Goal: Task Accomplishment & Management: Manage account settings

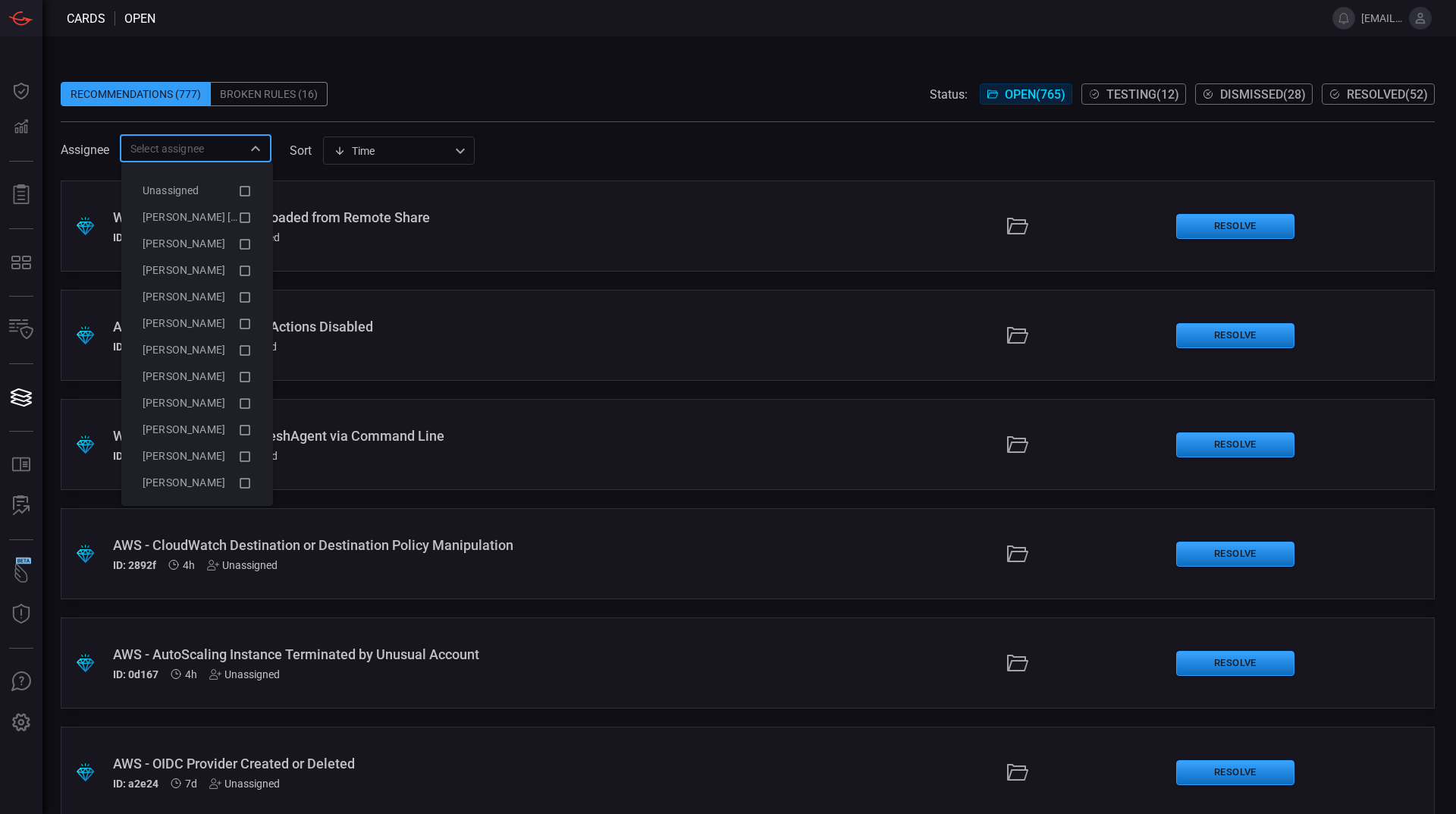
click at [240, 146] on input "text" at bounding box center [183, 148] width 117 height 19
click at [238, 217] on icon at bounding box center [245, 218] width 14 height 18
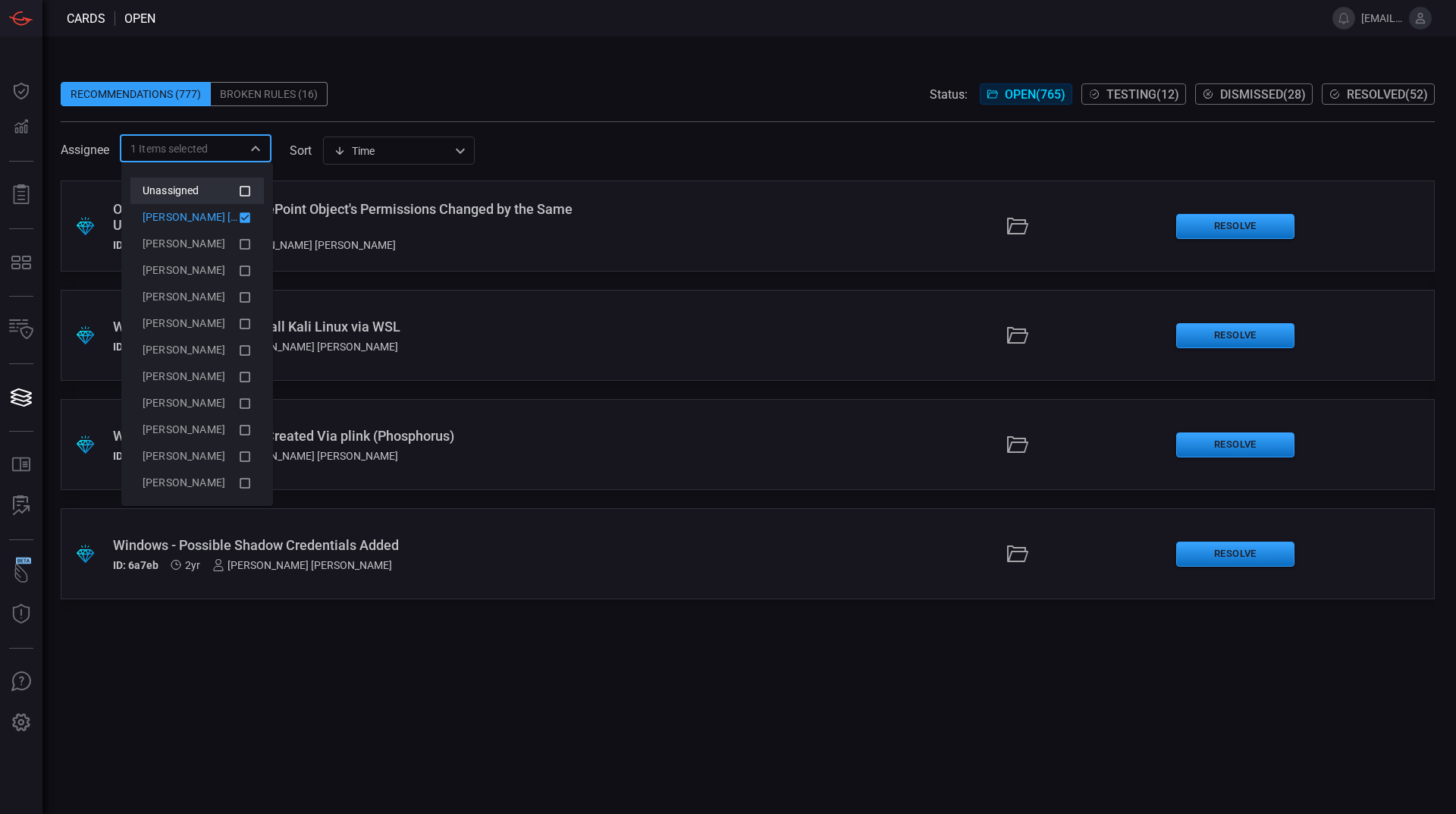
click at [238, 192] on icon at bounding box center [245, 191] width 14 height 18
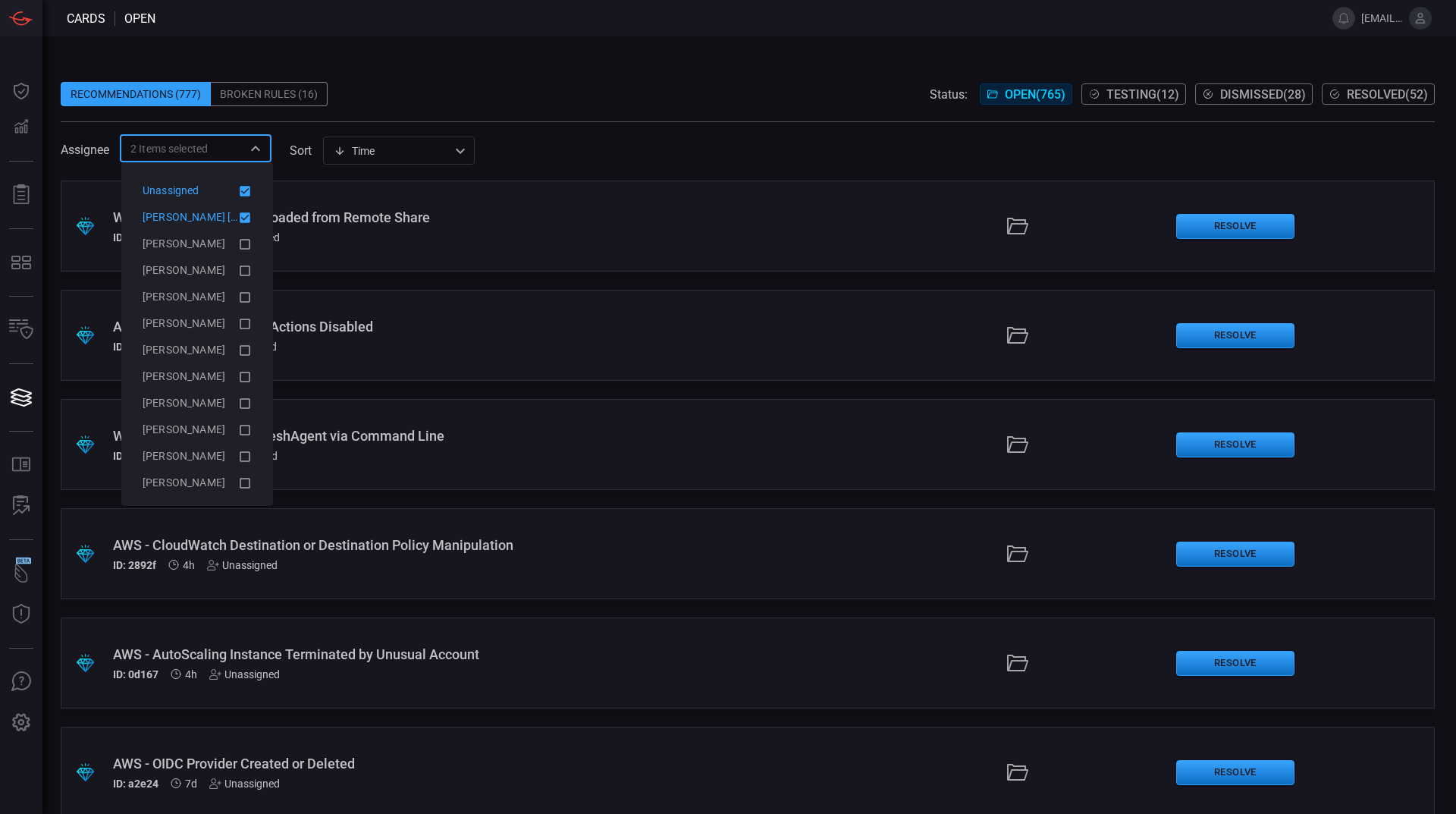
click at [239, 218] on icon at bounding box center [244, 217] width 10 height 10
click at [695, 57] on div "Recommendations (777) Broken Rules (16) Status: Open ( 765 ) Testing ( 12 ) Dis…" at bounding box center [749, 424] width 1414 height 777
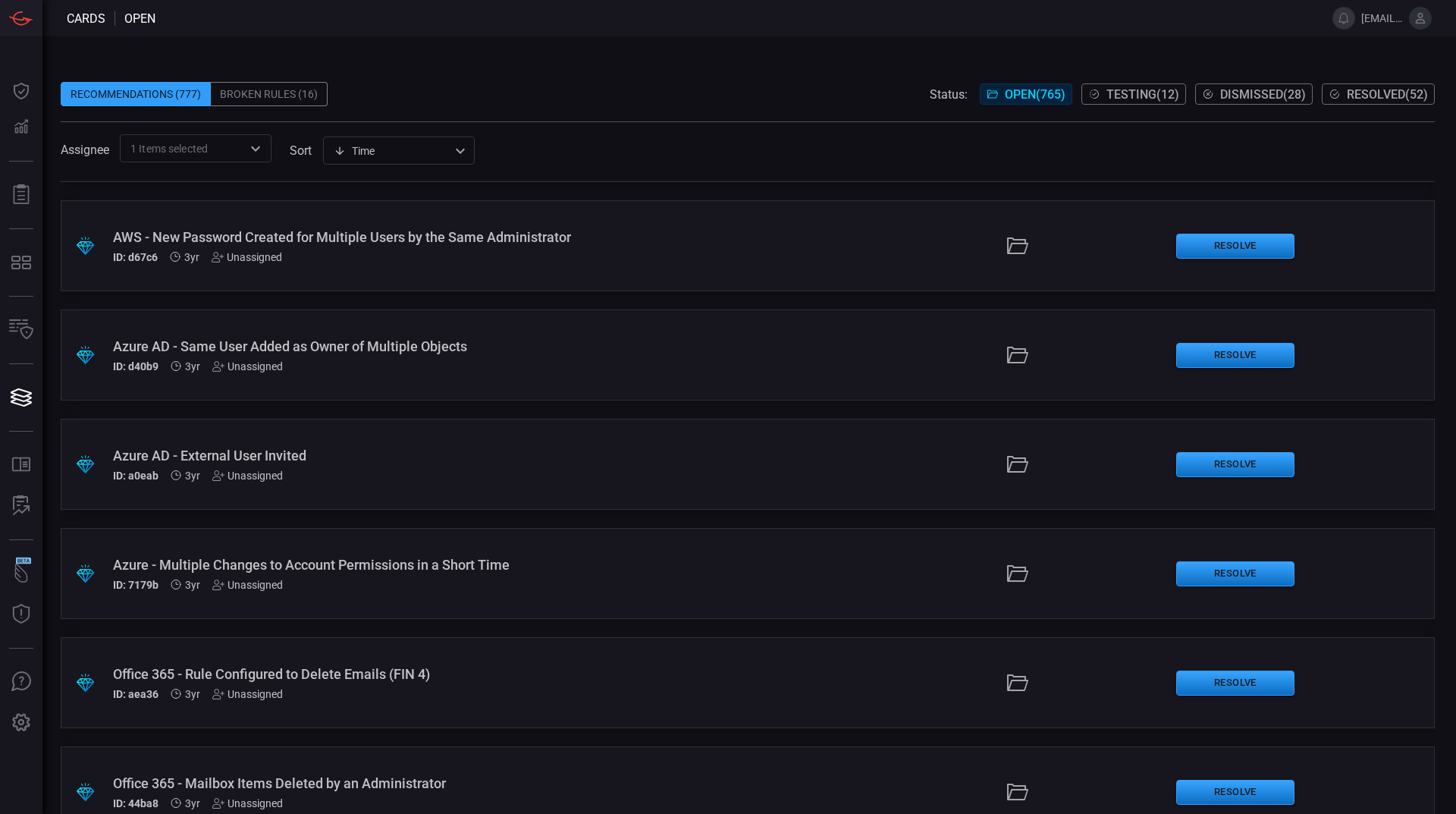
scroll to position [67767, 0]
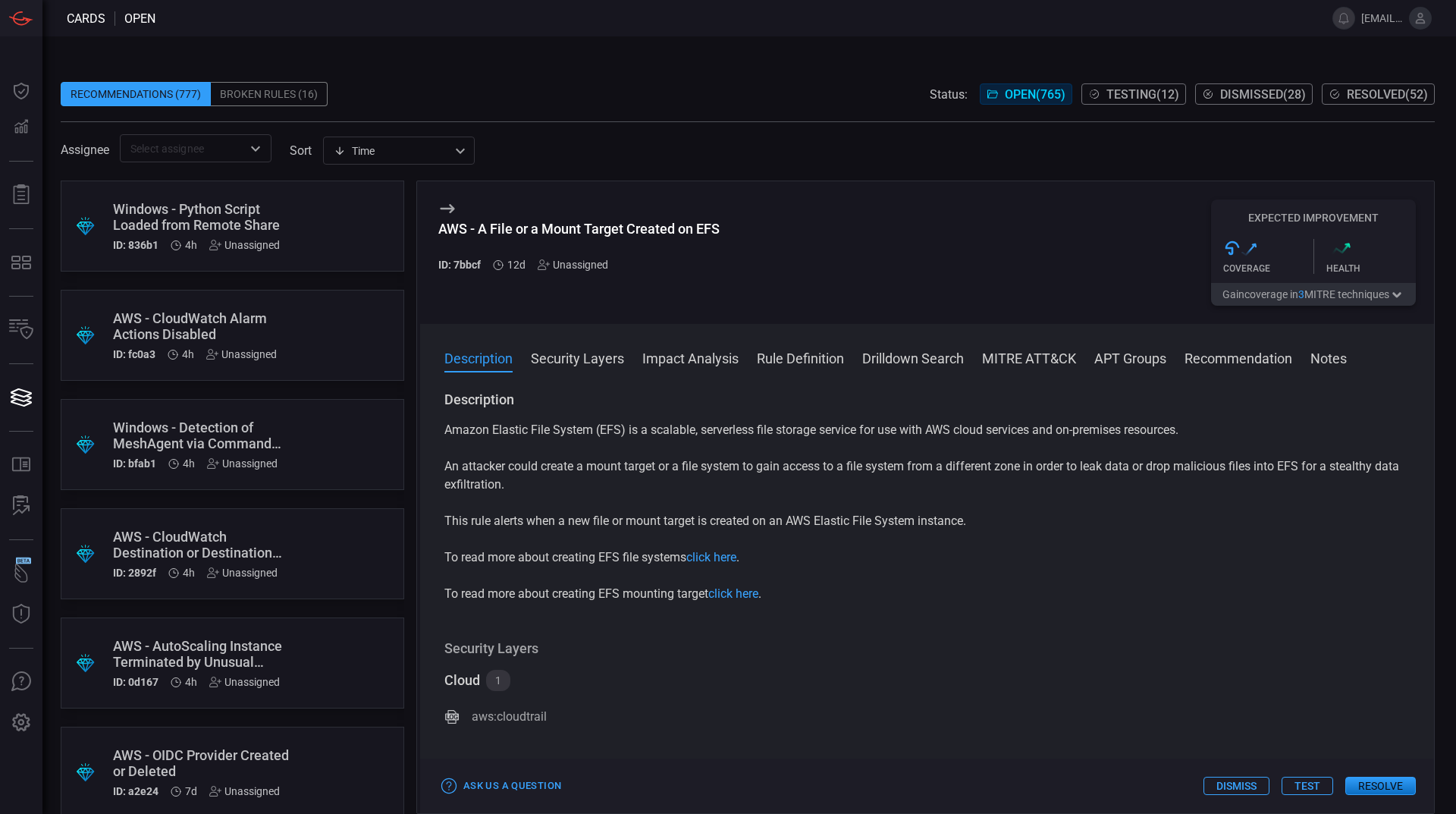
drag, startPoint x: 809, startPoint y: 352, endPoint x: 1205, endPoint y: 581, distance: 457.4
click at [1205, 581] on div "Description Security Layers Impact Analysis Rule Definition Drilldown Search MI…" at bounding box center [927, 567] width 1013 height 489
click at [579, 265] on div "Unassigned" at bounding box center [573, 264] width 70 height 12
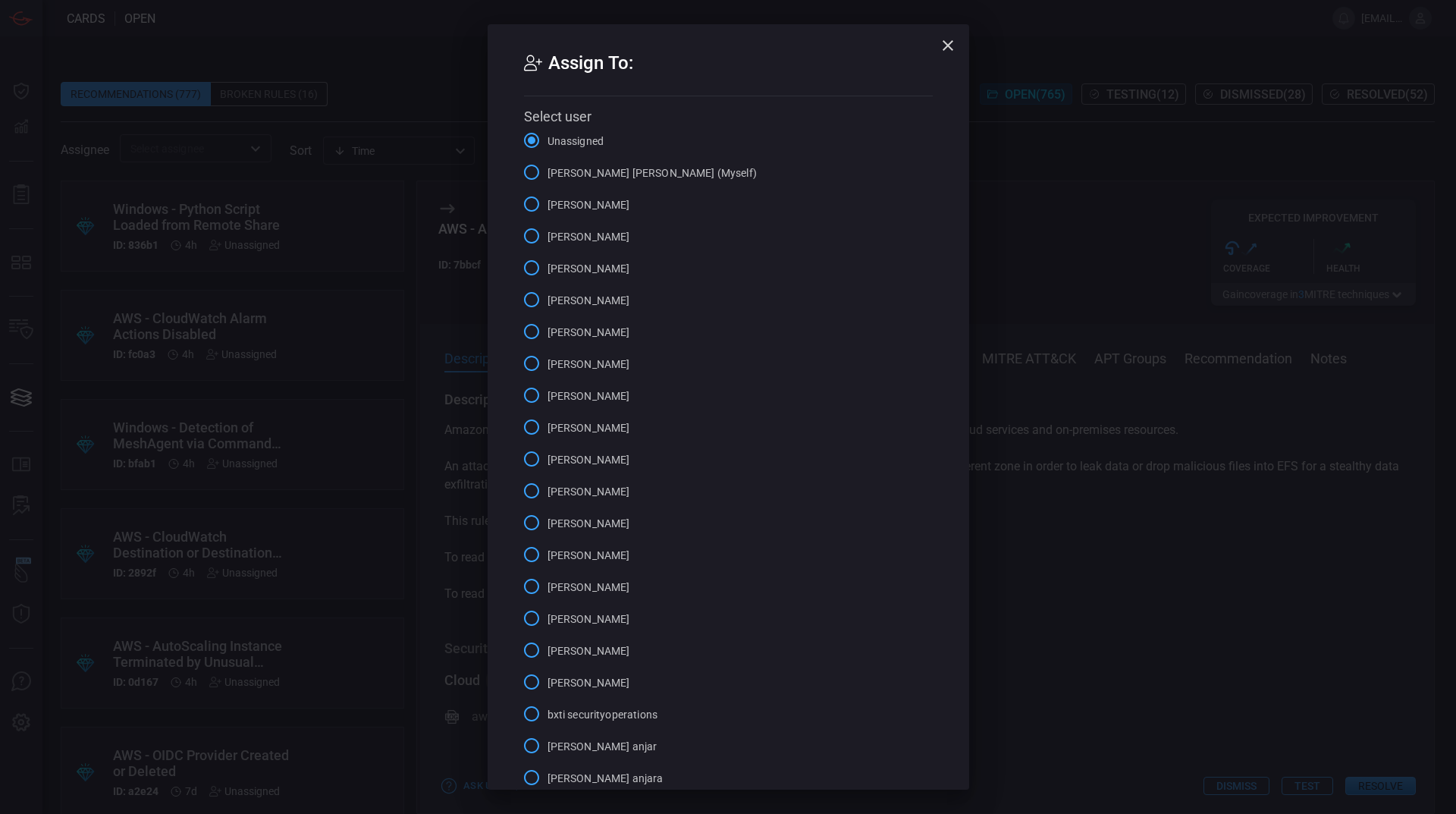
click at [548, 271] on span "[PERSON_NAME]" at bounding box center [588, 268] width 82 height 16
click at [545, 271] on input "[PERSON_NAME]" at bounding box center [531, 267] width 31 height 31
click at [529, 172] on input "[PERSON_NAME] [PERSON_NAME] (Myself)" at bounding box center [531, 172] width 31 height 31
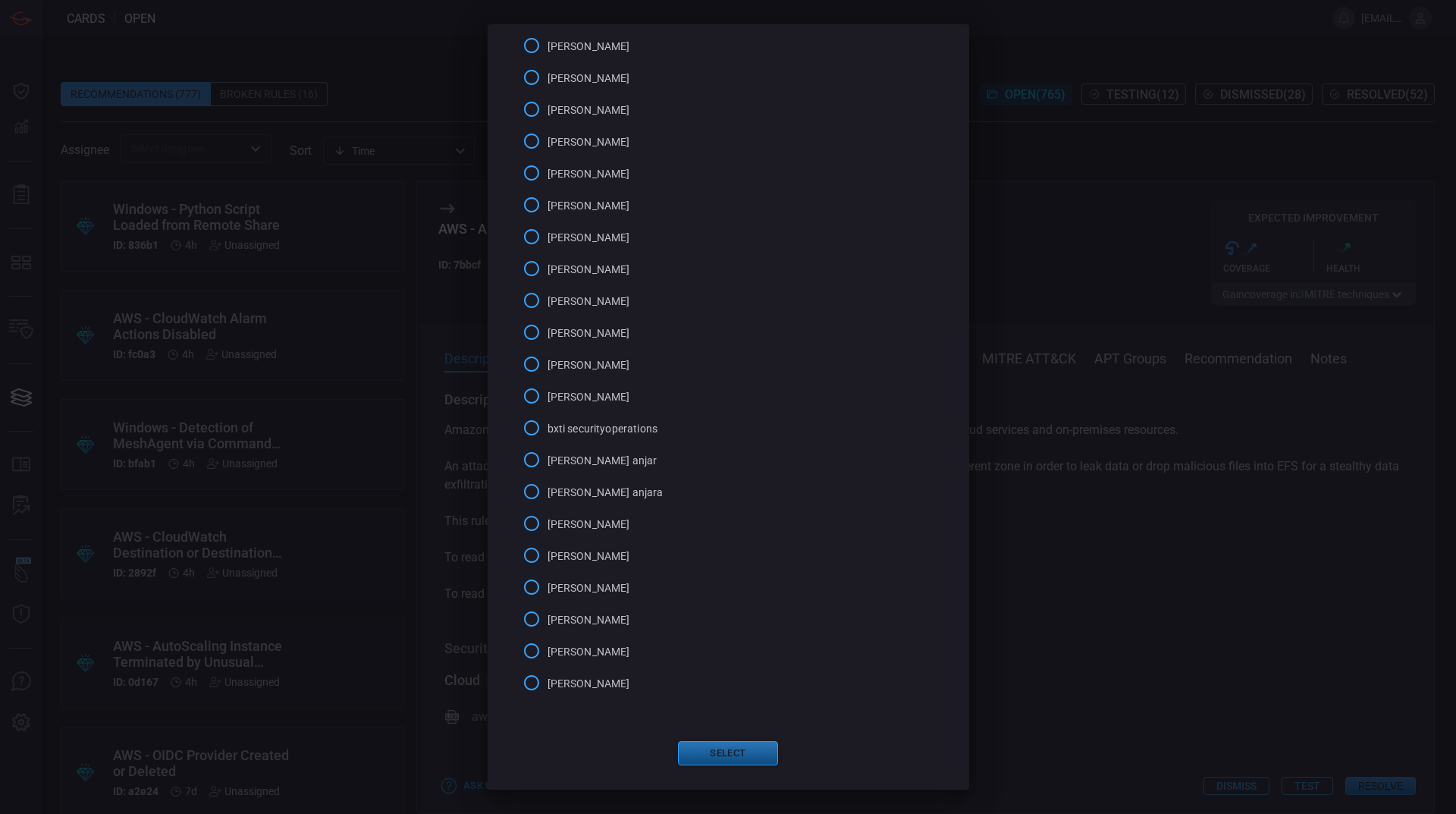
click at [742, 755] on button "Select" at bounding box center [728, 753] width 100 height 24
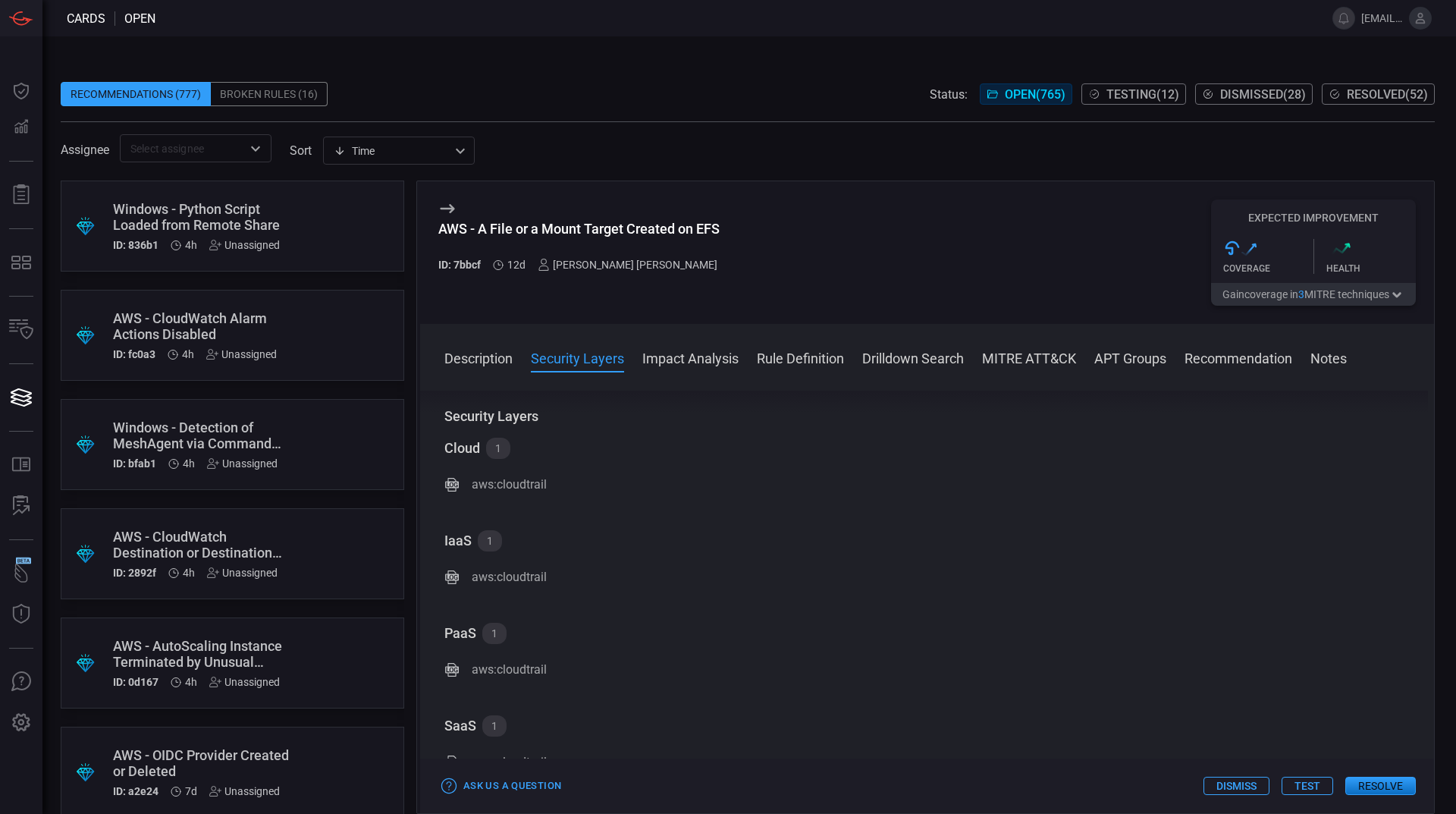
scroll to position [205, 0]
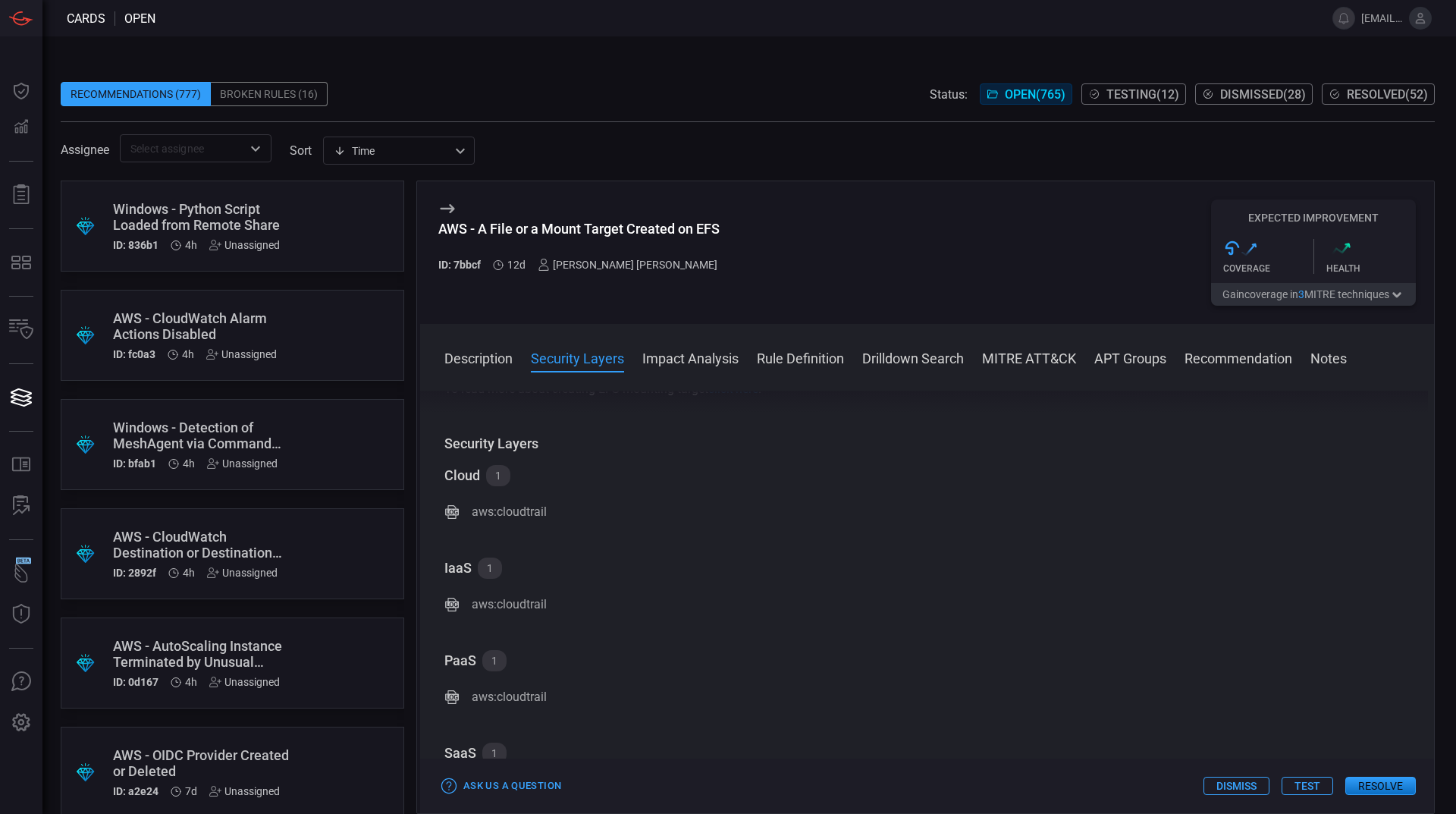
click at [719, 356] on button "Impact Analysis" at bounding box center [690, 358] width 96 height 18
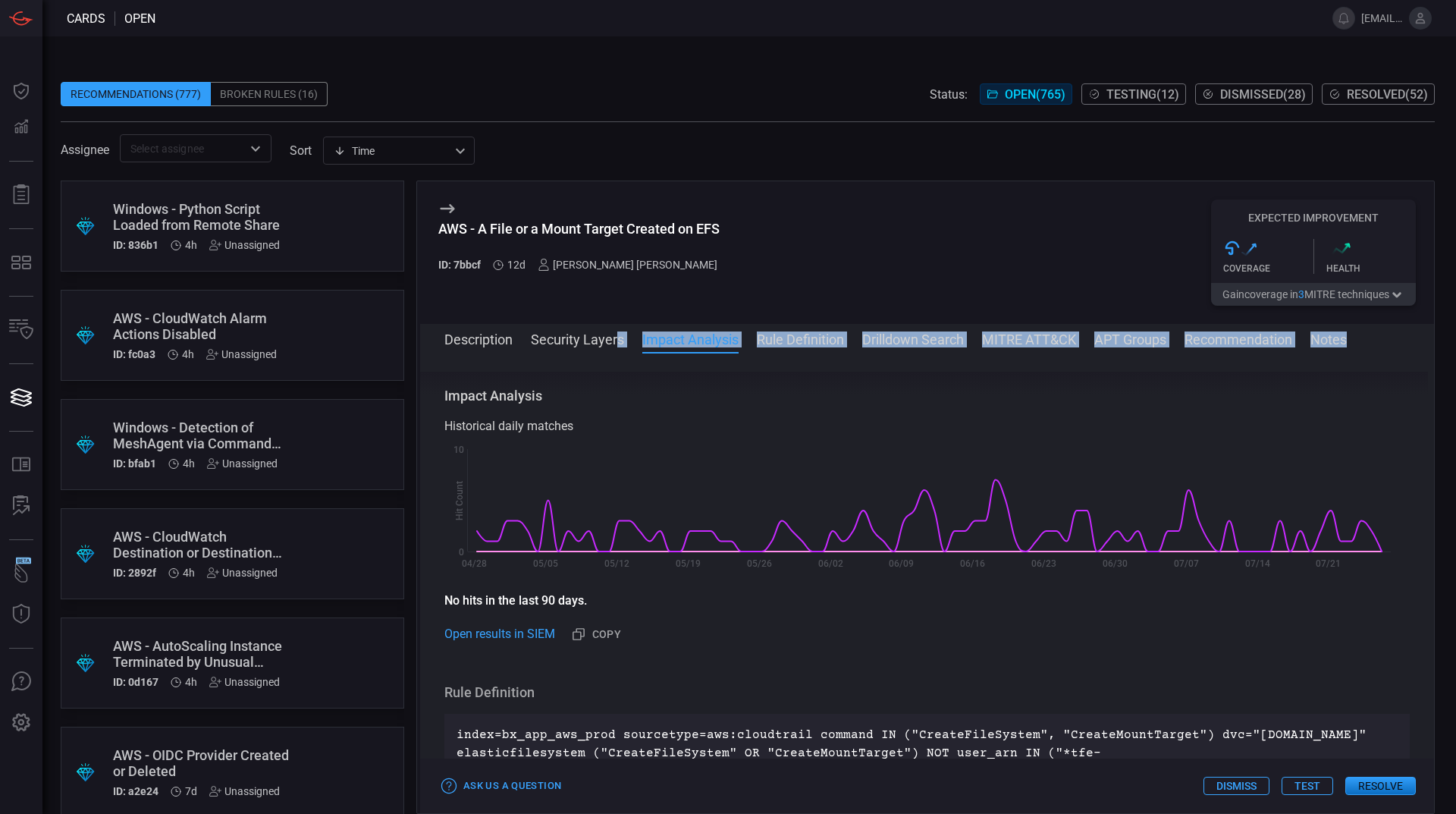
drag, startPoint x: 719, startPoint y: 356, endPoint x: 615, endPoint y: 336, distance: 105.9
click at [615, 336] on div "Description Security Layers Impact Analysis Rule Definition Drilldown Search MI…" at bounding box center [927, 567] width 1013 height 489
click at [615, 336] on button "Security Layers" at bounding box center [577, 338] width 93 height 18
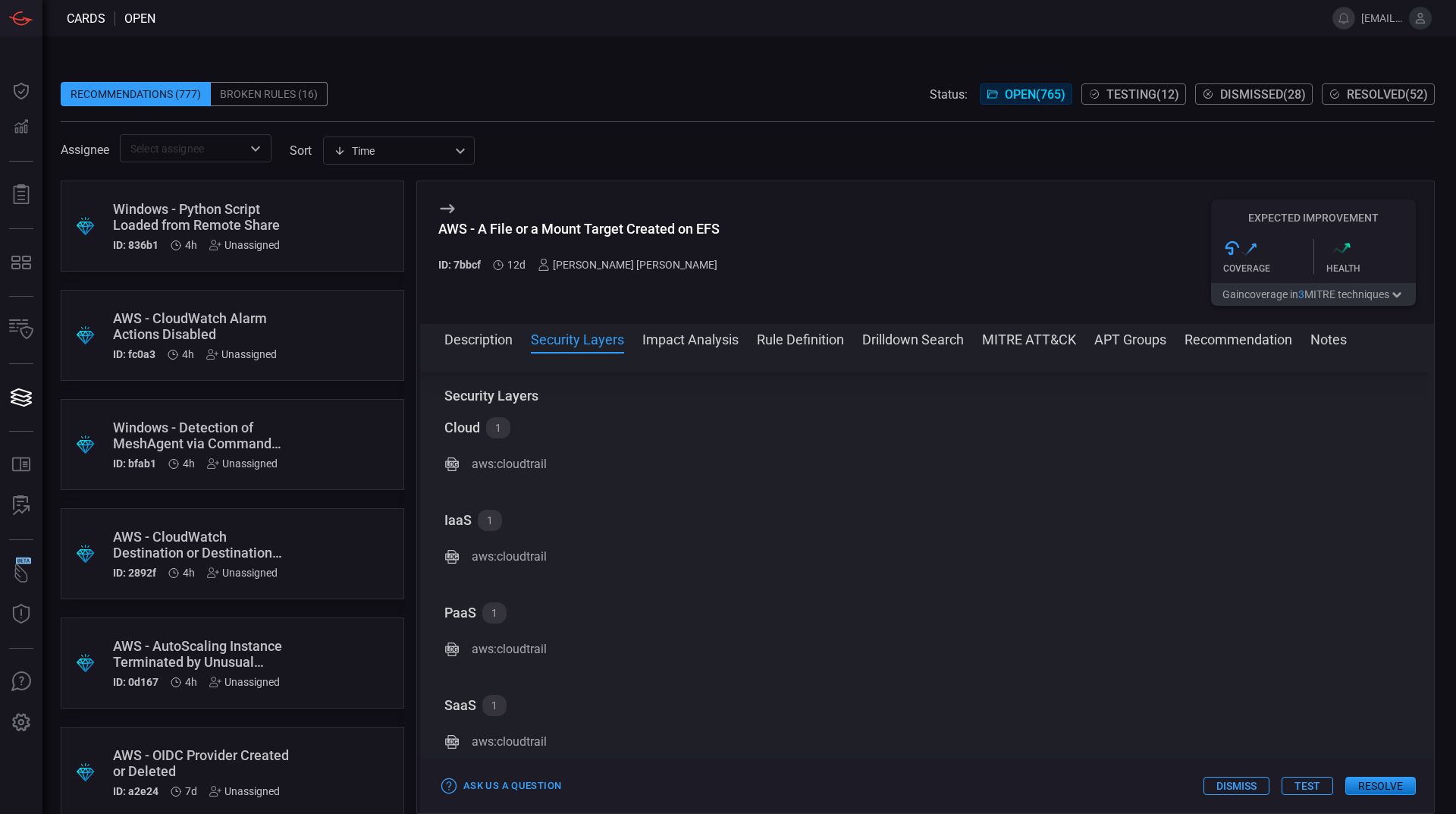
click at [1384, 473] on div "aws:cloudtrail" at bounding box center [927, 464] width 965 height 18
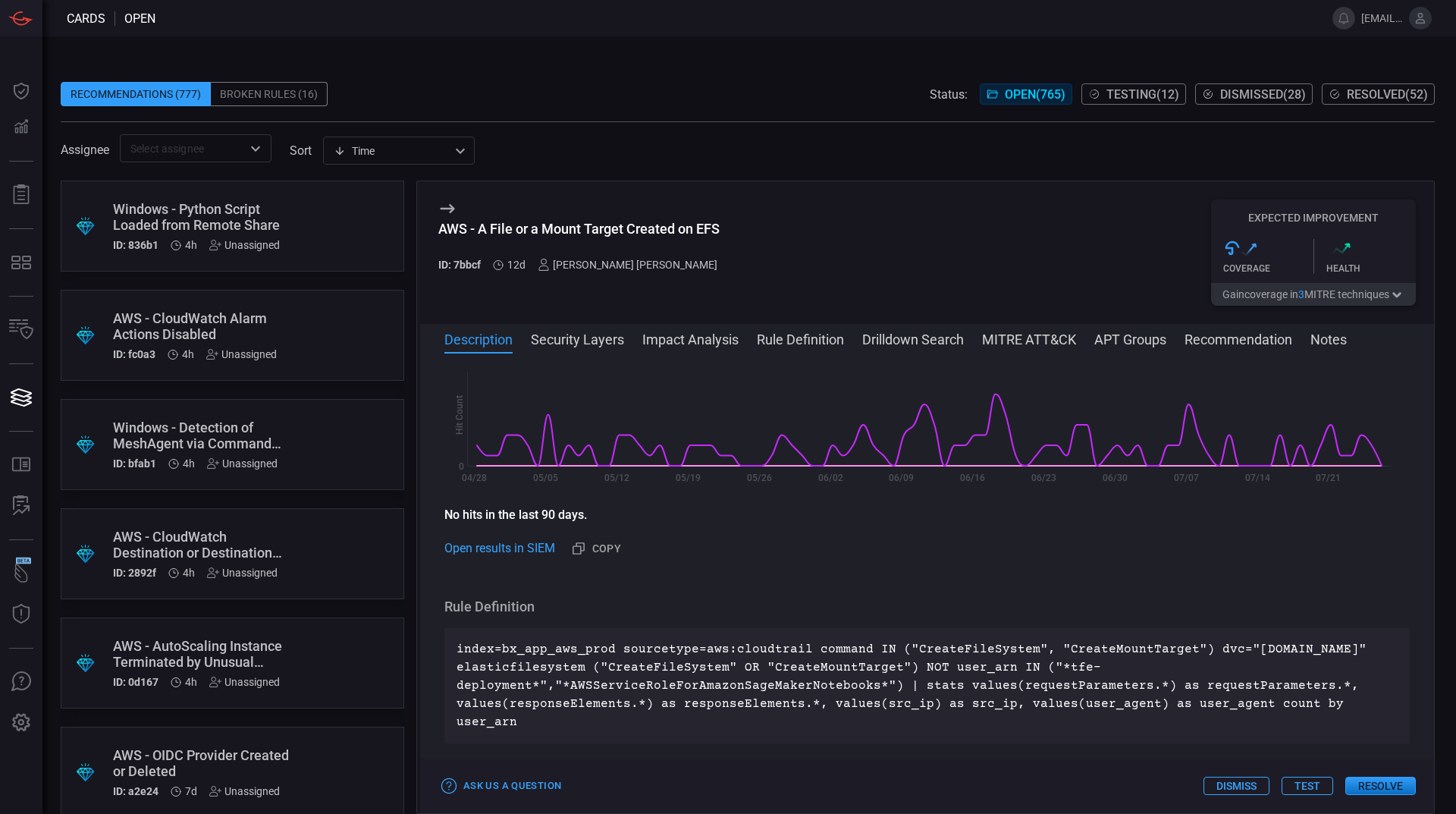
scroll to position [0, 0]
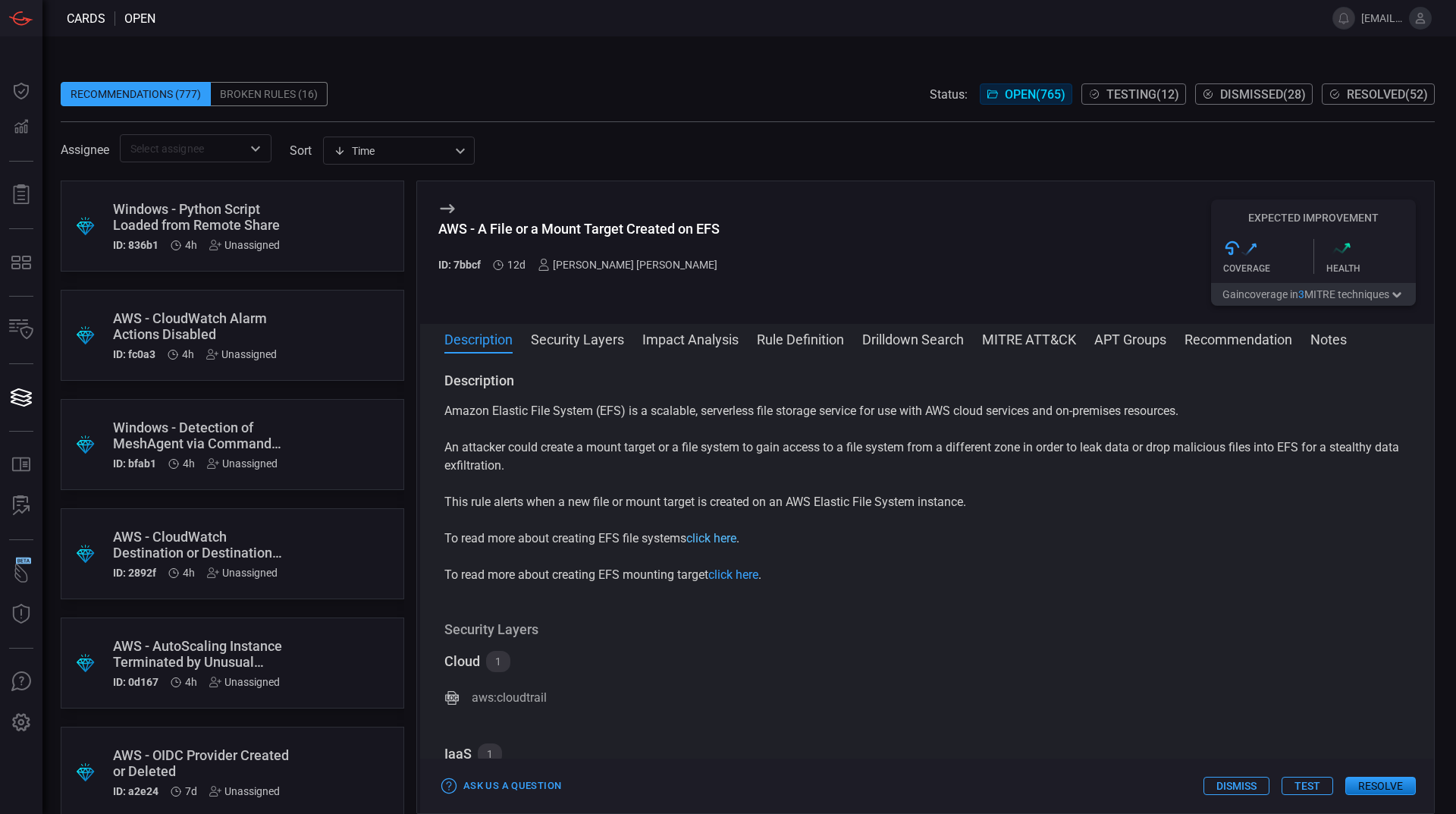
click at [697, 537] on link "click here" at bounding box center [711, 539] width 50 height 15
click at [625, 335] on div "Description Security Layers Impact Analysis Rule Definition Drilldown Search MI…" at bounding box center [939, 338] width 989 height 18
click at [620, 345] on button "Security Layers" at bounding box center [577, 338] width 93 height 18
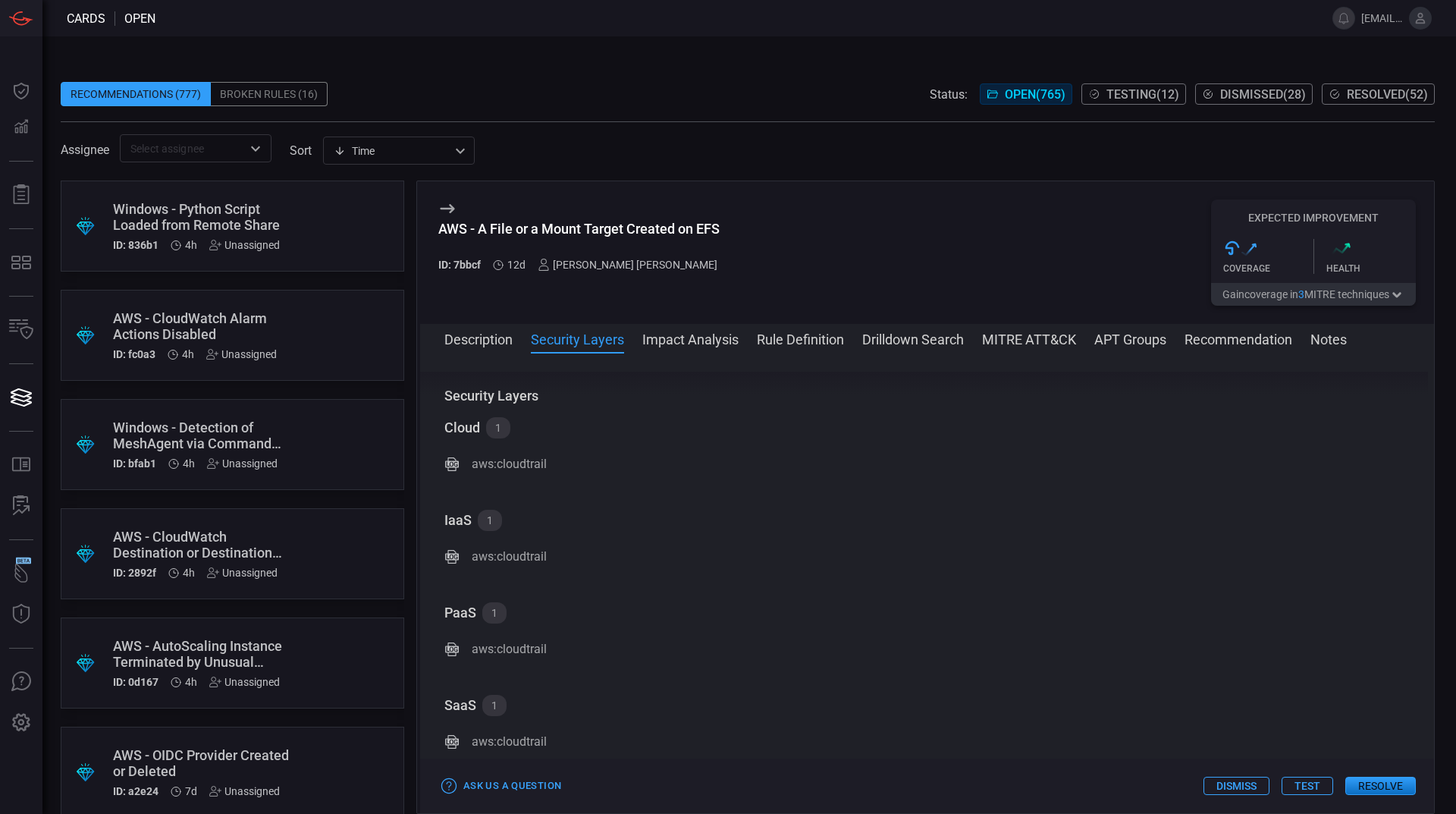
click at [724, 336] on button "Impact Analysis" at bounding box center [690, 338] width 96 height 18
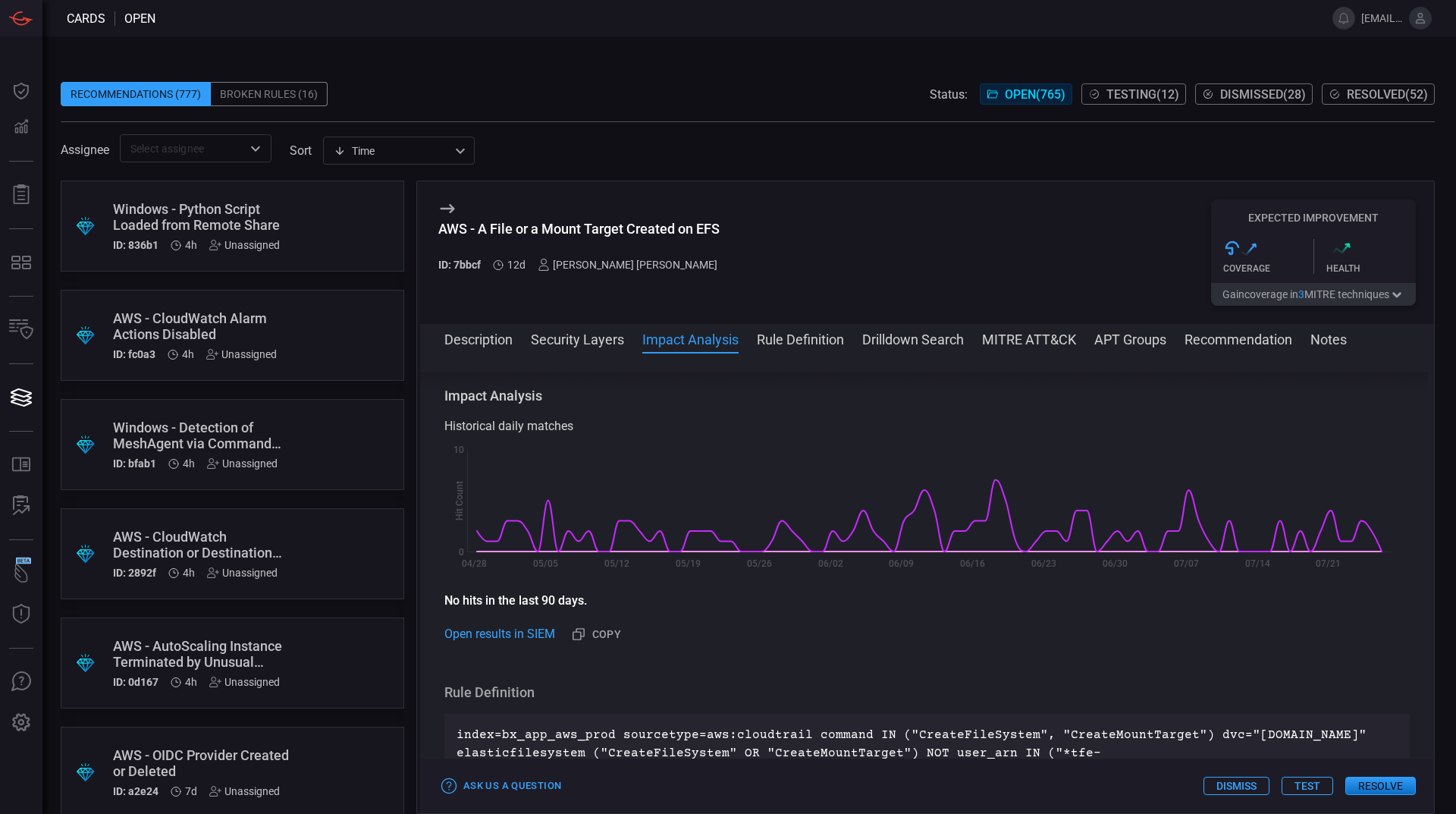
click at [1311, 753] on p "index=bx_app_aws_prod sourcetype=aws:cloudtrail command IN ("CreateFileSystem",…" at bounding box center [927, 771] width 941 height 91
click at [1329, 765] on div "Ask Us a Question Dismiss Test Resolve" at bounding box center [927, 785] width 1013 height 55
click at [1317, 755] on p "index=bx_app_aws_prod sourcetype=aws:cloudtrail command IN ("CreateFileSystem",…" at bounding box center [927, 771] width 941 height 91
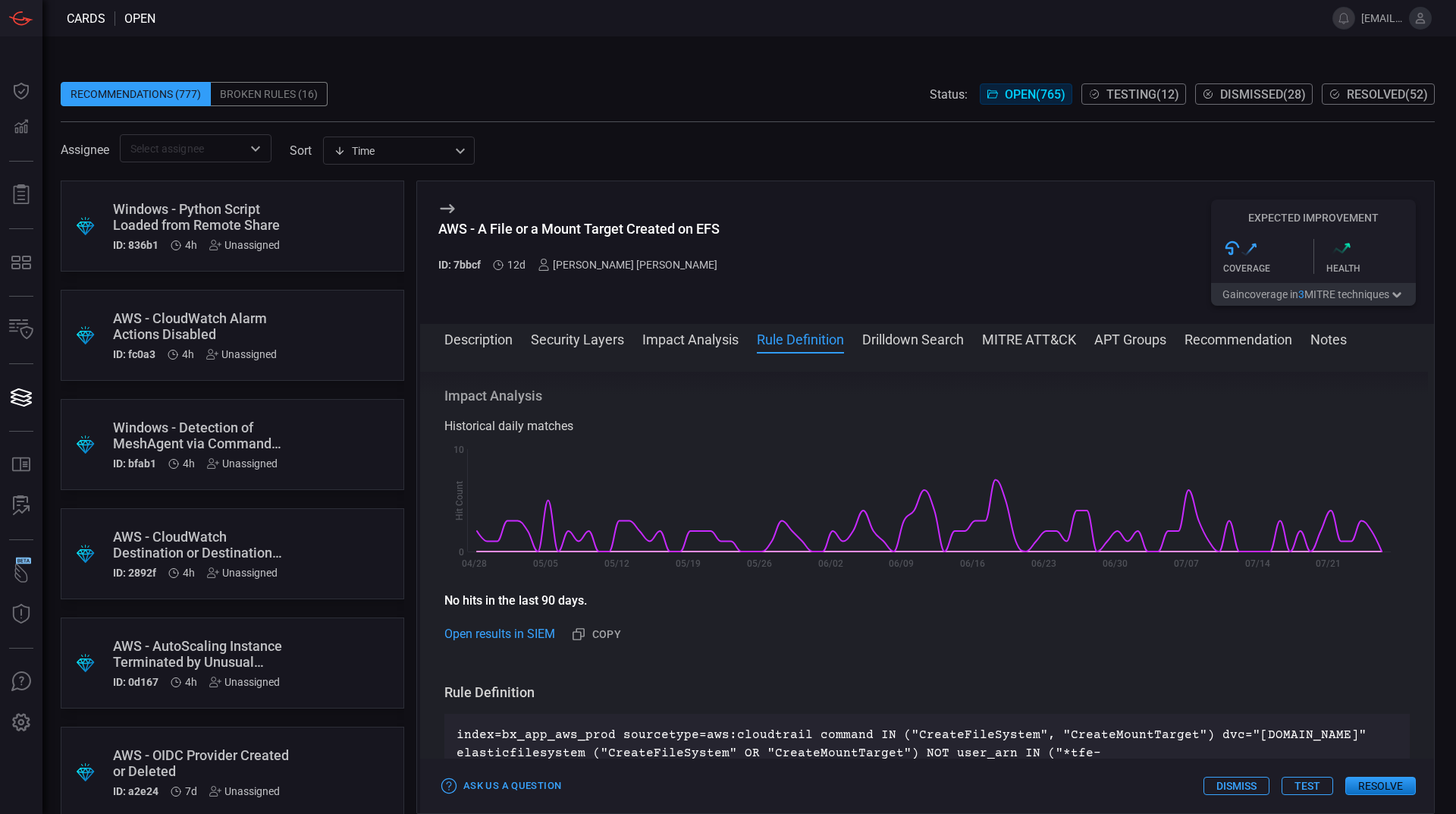
scroll to position [872, 0]
